Goal: Information Seeking & Learning: Compare options

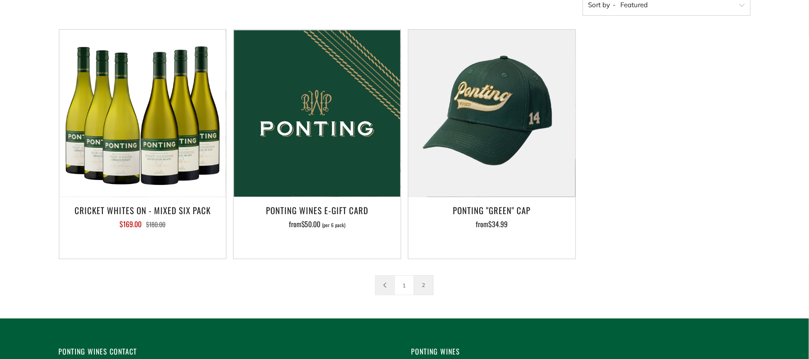
click at [386, 286] on icon at bounding box center [384, 284] width 5 height 5
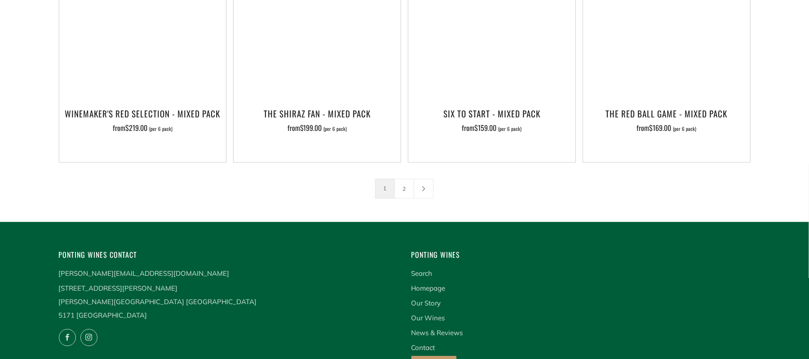
scroll to position [1539, 0]
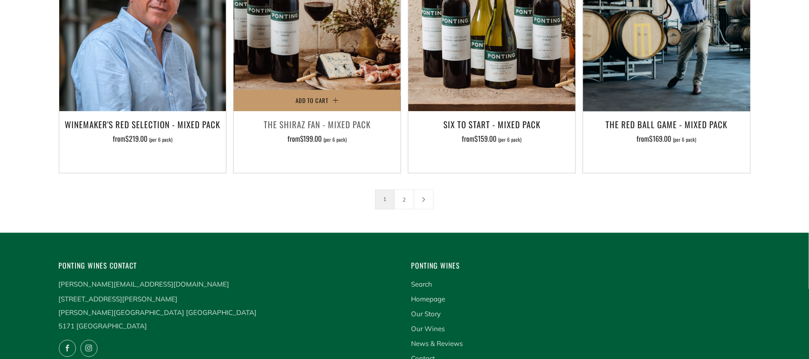
click at [315, 27] on img at bounding box center [317, 27] width 167 height 167
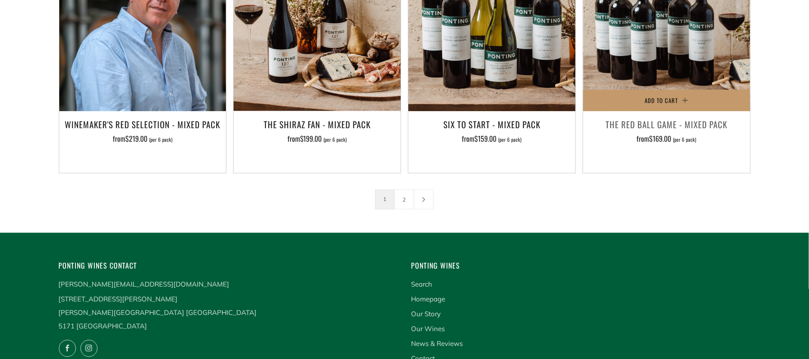
click at [633, 25] on img at bounding box center [666, 27] width 167 height 167
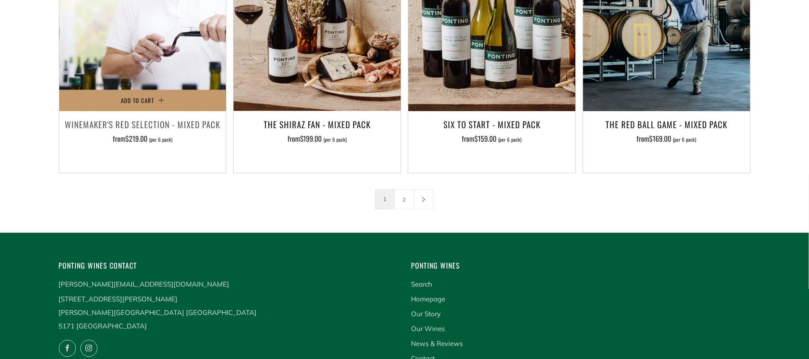
click at [121, 46] on img at bounding box center [142, 27] width 167 height 167
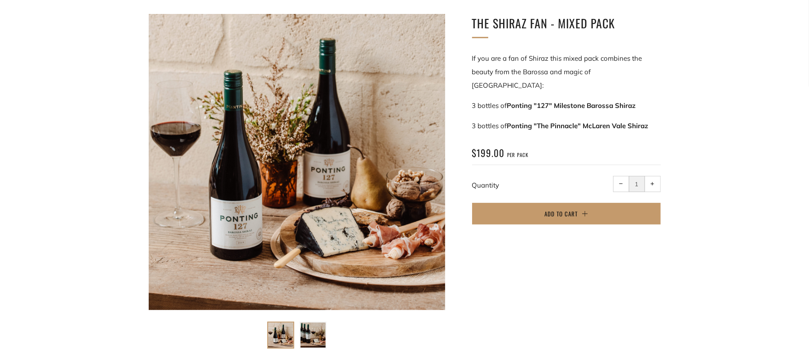
scroll to position [146, 0]
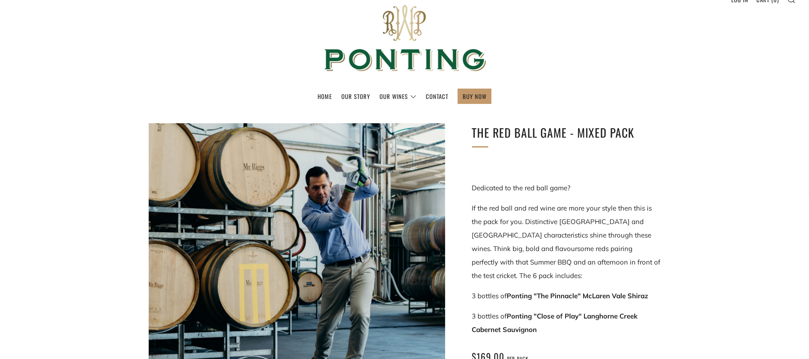
scroll to position [28, 0]
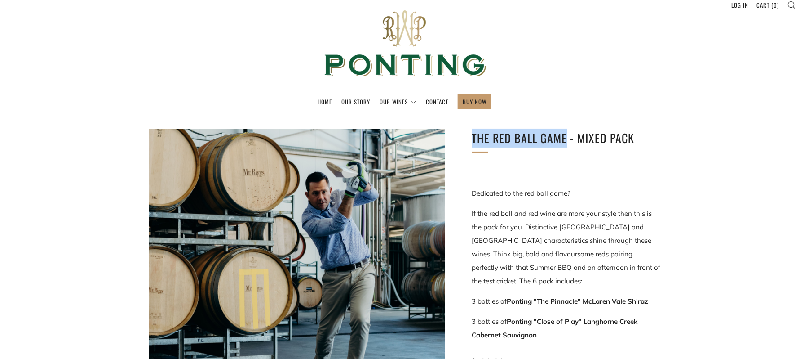
drag, startPoint x: 473, startPoint y: 136, endPoint x: 565, endPoint y: 137, distance: 91.7
click at [565, 137] on h1 "The Red Ball Game - Mixed Pack" at bounding box center [566, 138] width 189 height 19
copy h1 "The Red Ball Game"
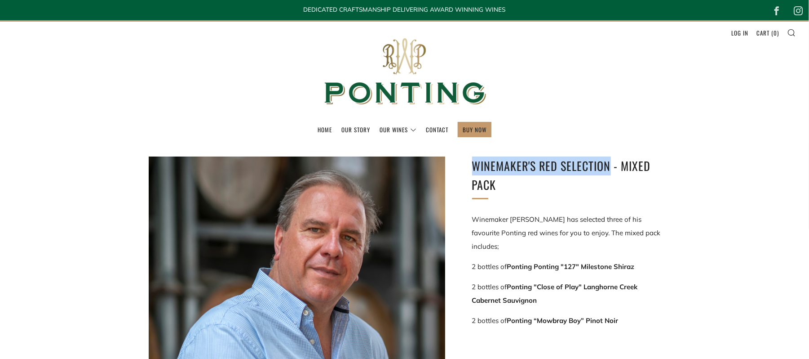
drag, startPoint x: 471, startPoint y: 163, endPoint x: 608, endPoint y: 166, distance: 137.1
click at [608, 166] on div "Winemaker's Red Selection - Mixed Pack Winemaker Ben Riggs has selected three o…" at bounding box center [553, 303] width 216 height 294
copy h1 "Winemaker's Red Selection"
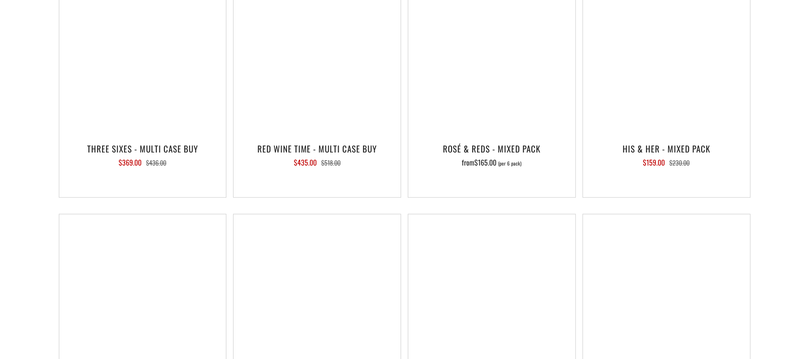
scroll to position [1273, 0]
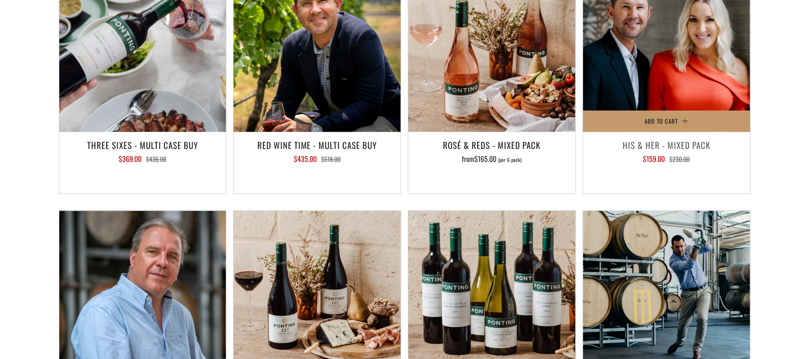
click at [655, 40] on img at bounding box center [666, 47] width 167 height 167
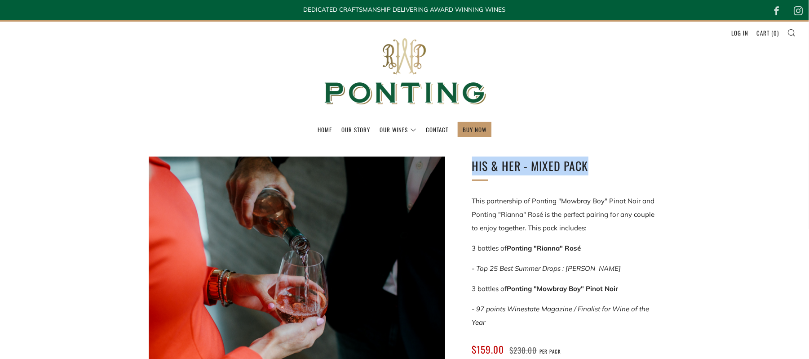
drag, startPoint x: 471, startPoint y: 164, endPoint x: 620, endPoint y: 162, distance: 149.2
click at [620, 162] on div "His & Her - Mixed Pack This partnership of Ponting "Mowbray Boy" Pinot Noir and…" at bounding box center [553, 293] width 216 height 275
copy h1 "His & Her - Mixed Pack"
click at [401, 79] on img at bounding box center [405, 72] width 180 height 100
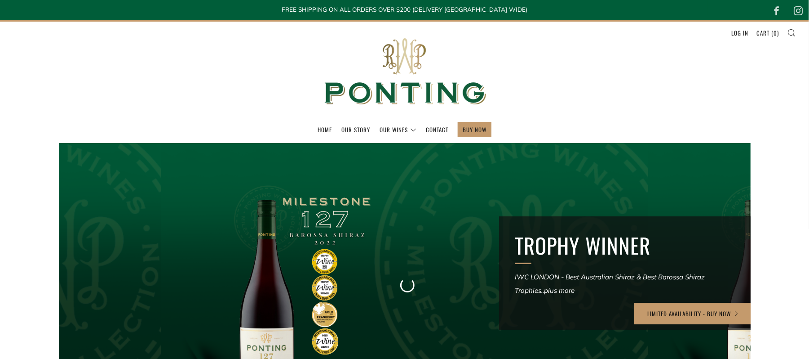
click at [389, 127] on link "Our Wines" at bounding box center [398, 129] width 37 height 14
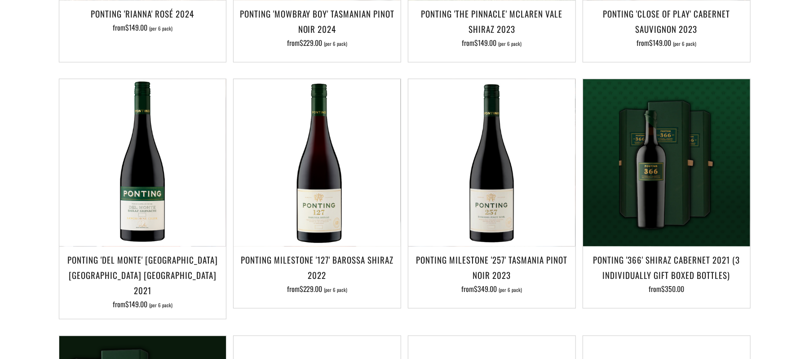
scroll to position [652, 0]
